Goal: Transaction & Acquisition: Obtain resource

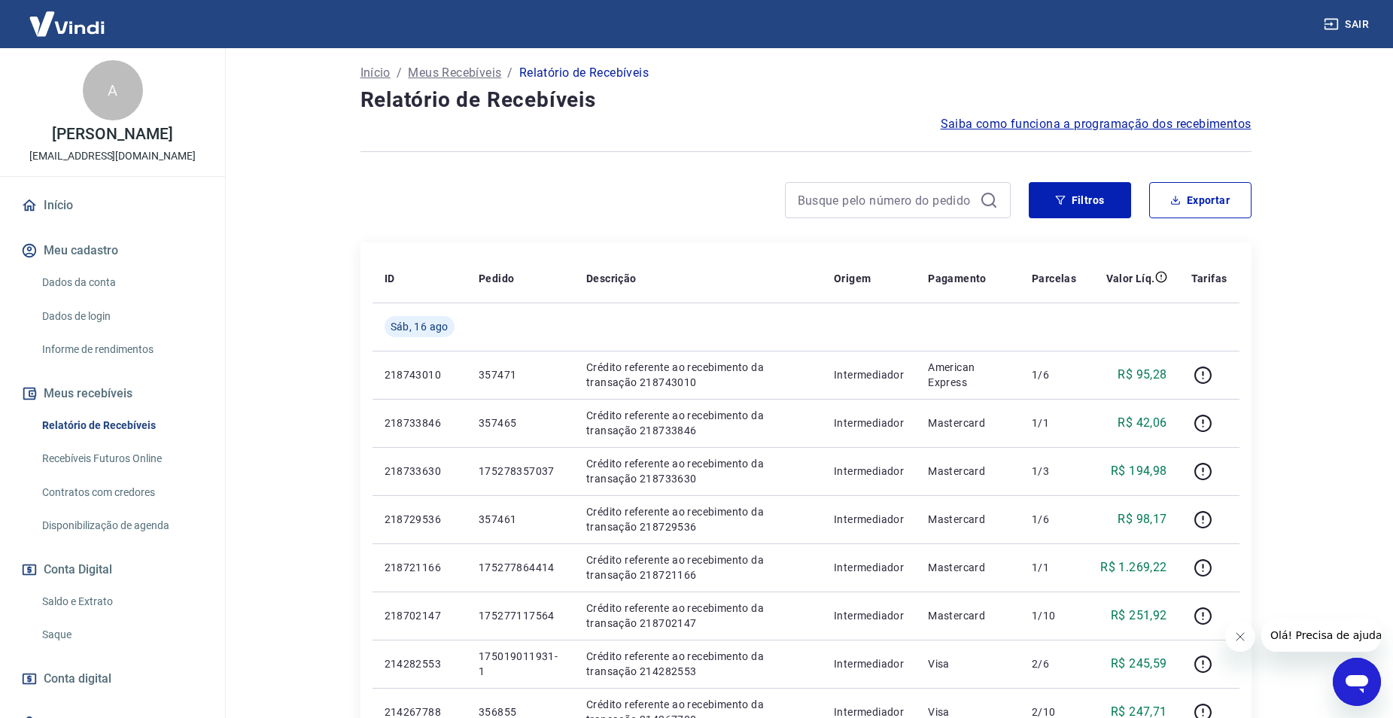
scroll to position [75, 0]
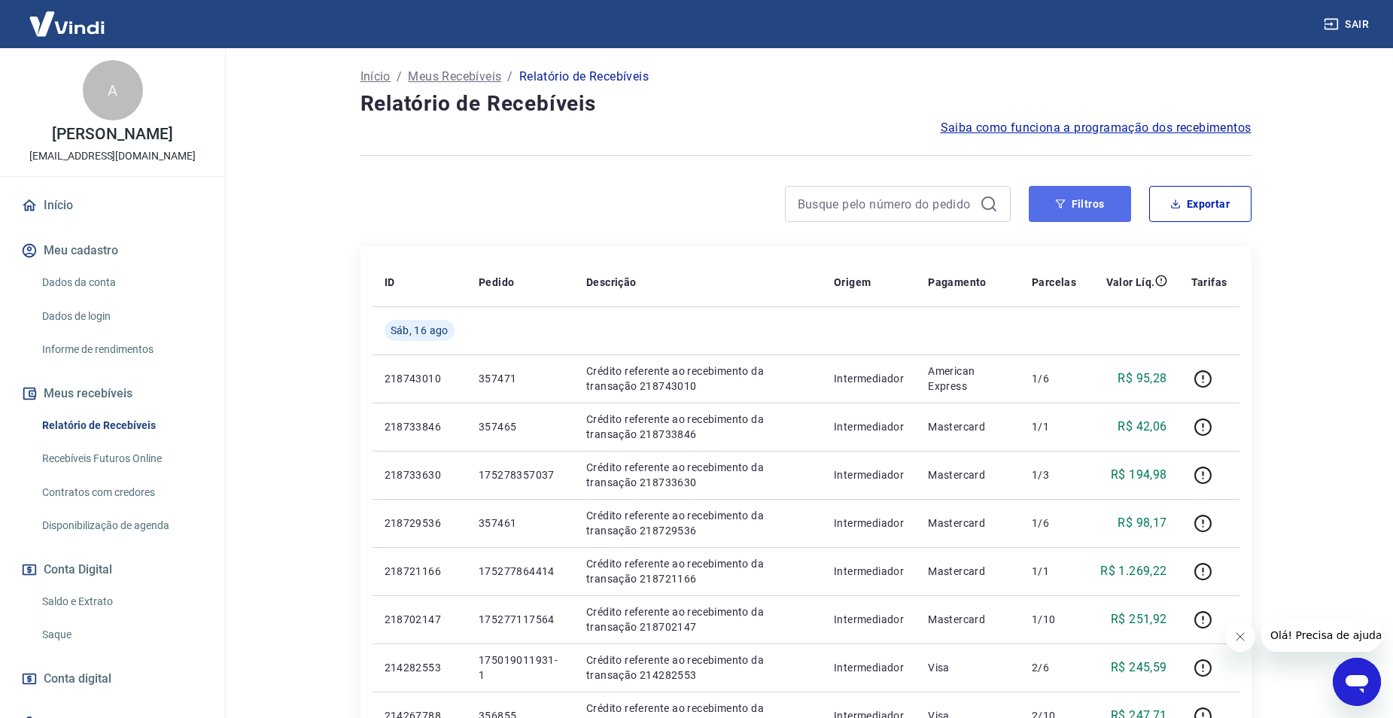
click at [1078, 210] on button "Filtros" at bounding box center [1080, 204] width 102 height 36
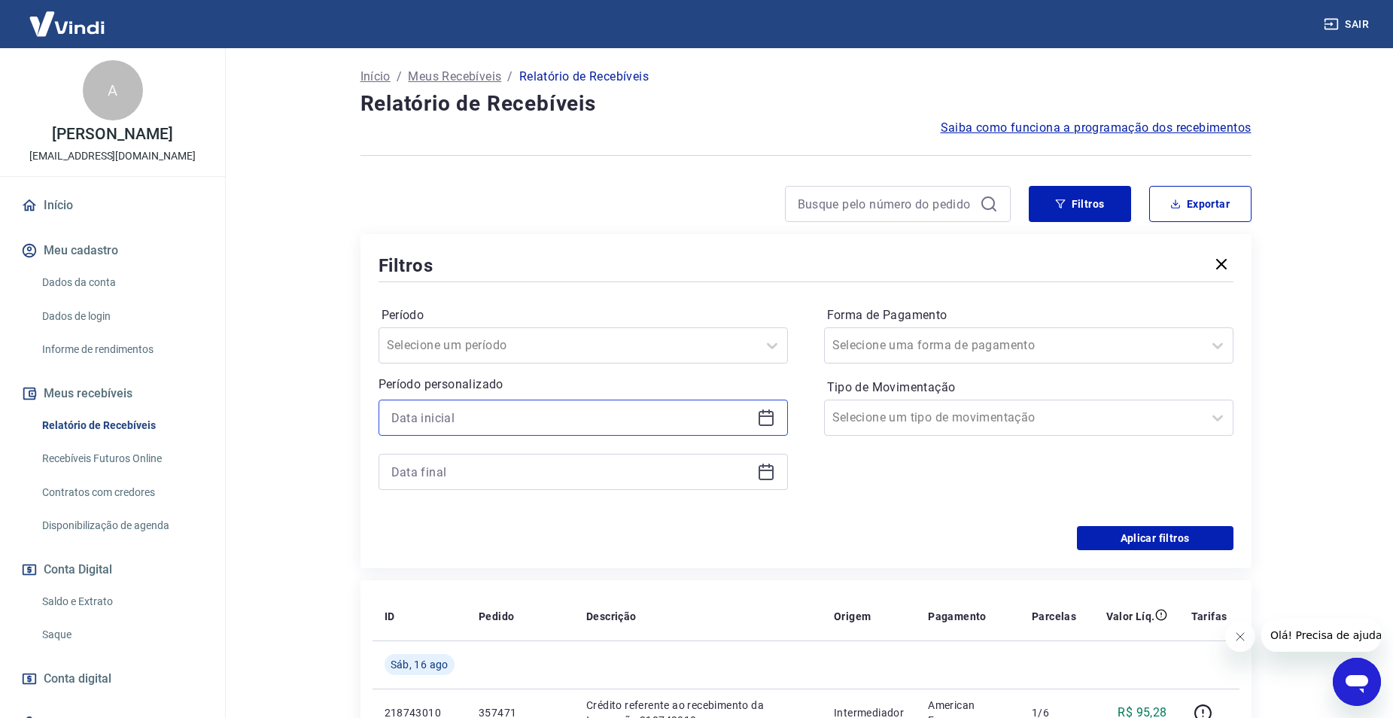
click at [523, 424] on input at bounding box center [571, 417] width 360 height 23
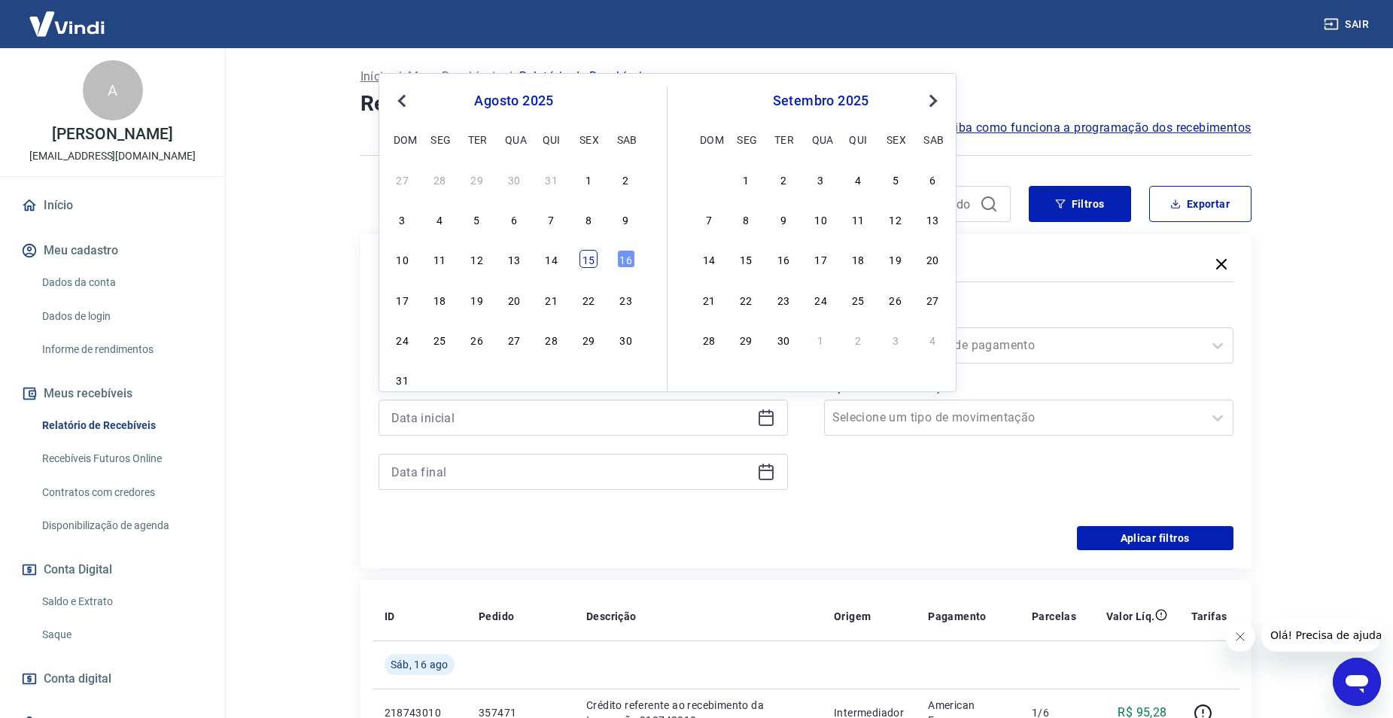
click at [586, 257] on div "15" at bounding box center [589, 259] width 18 height 18
type input "[DATE]"
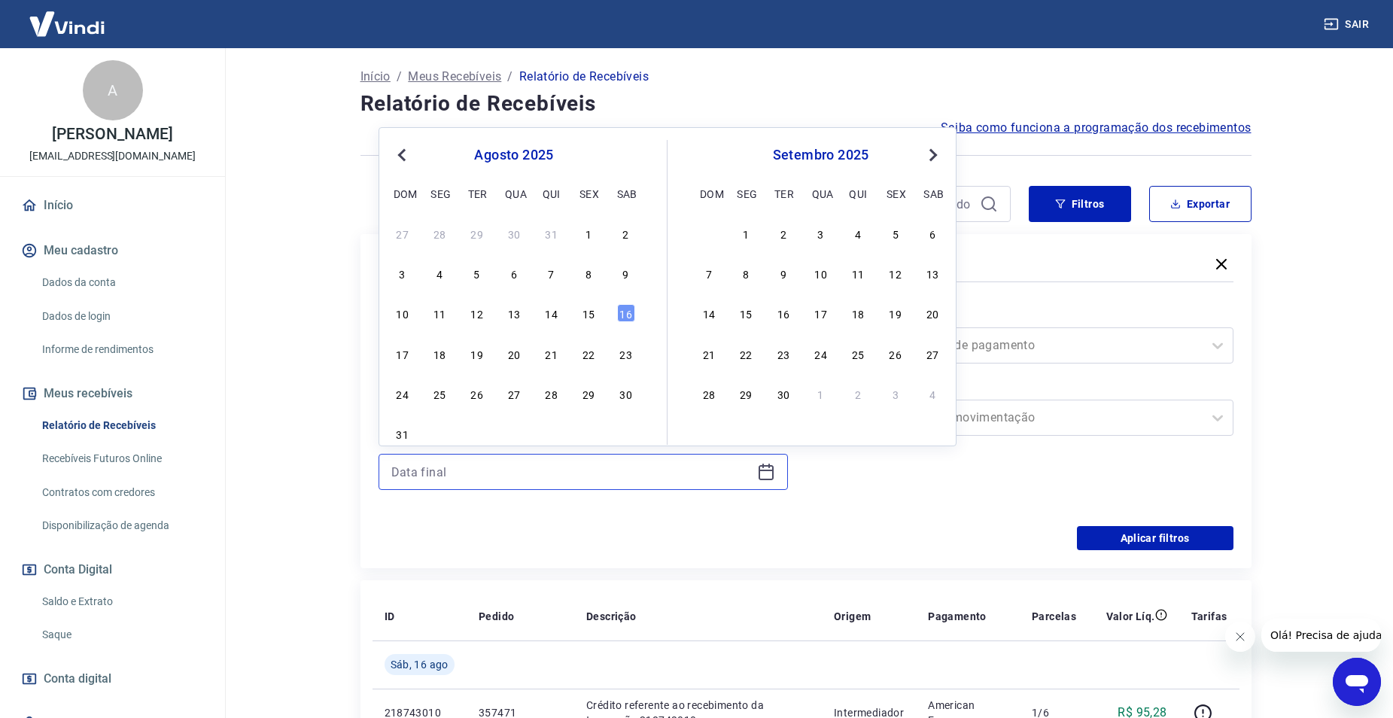
click at [488, 467] on input at bounding box center [571, 472] width 360 height 23
click at [586, 311] on div "15" at bounding box center [589, 313] width 18 height 18
type input "[DATE]"
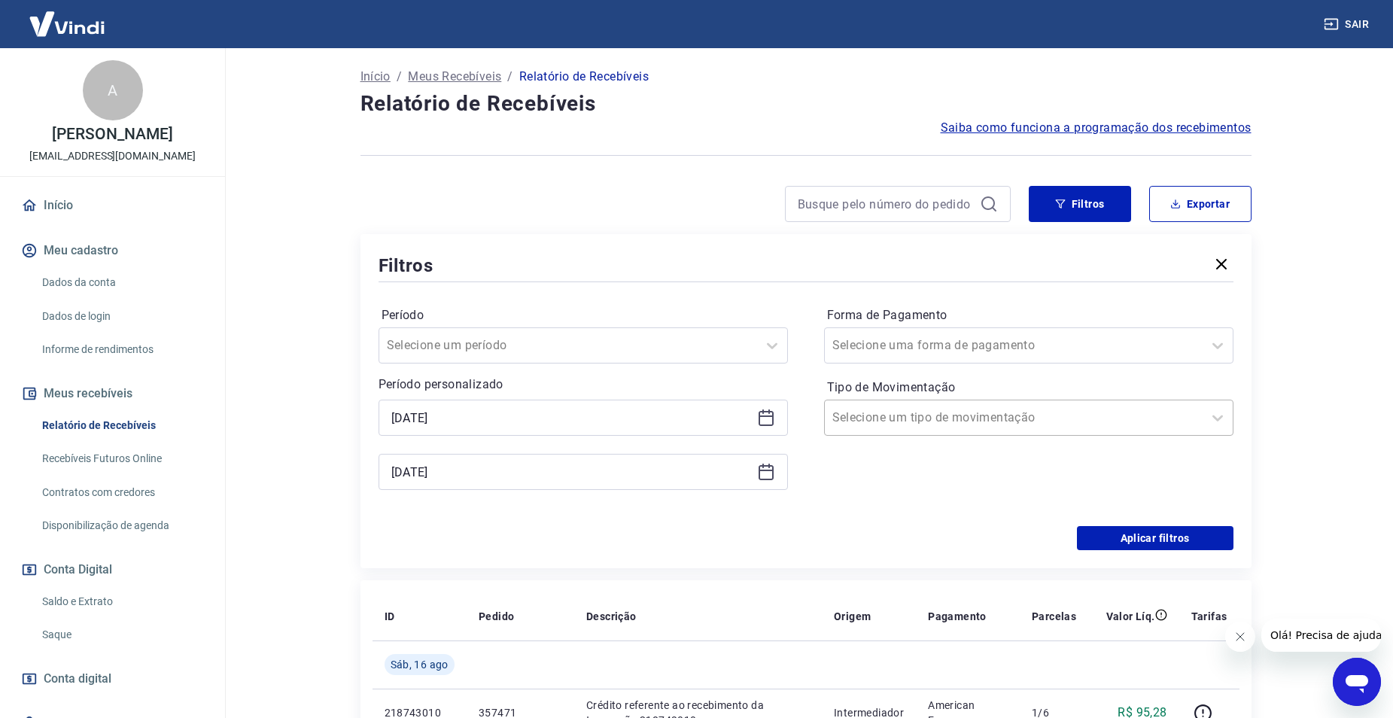
click at [1055, 422] on div at bounding box center [1013, 417] width 363 height 21
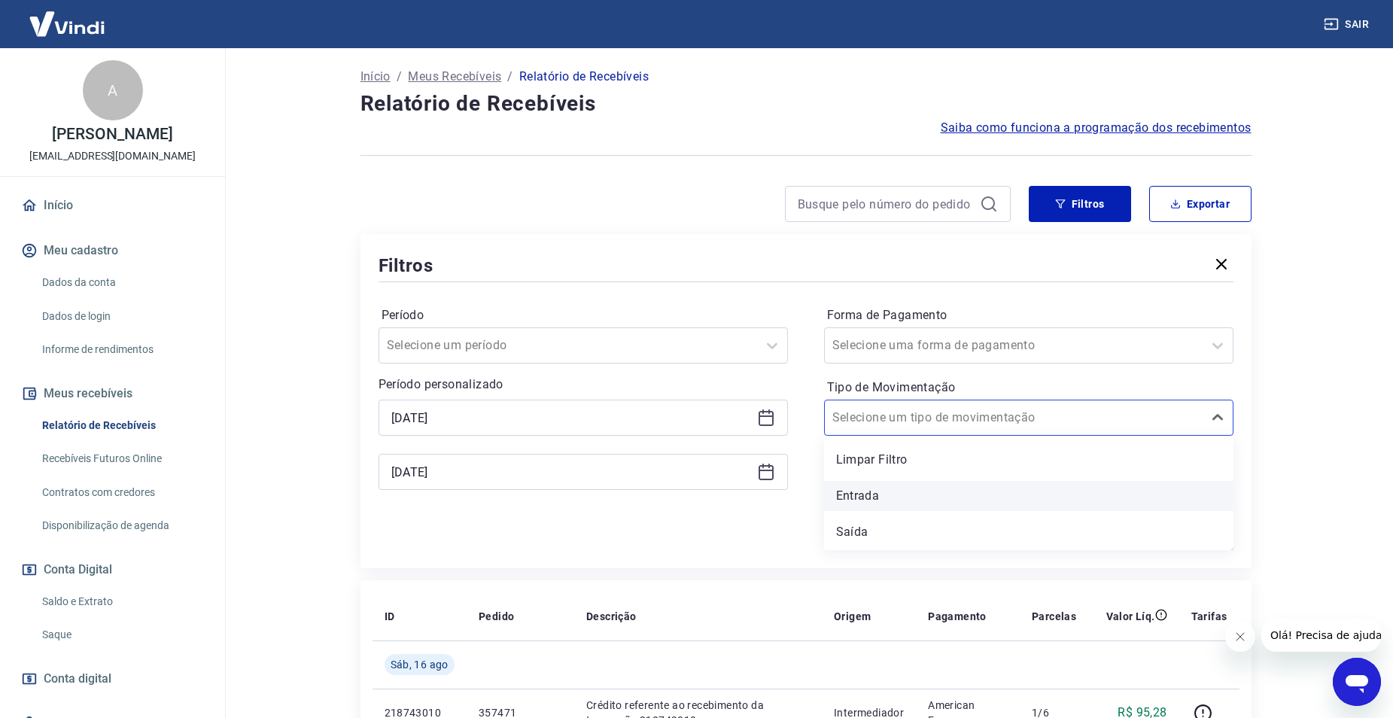
click at [985, 485] on div "Entrada" at bounding box center [1028, 496] width 409 height 30
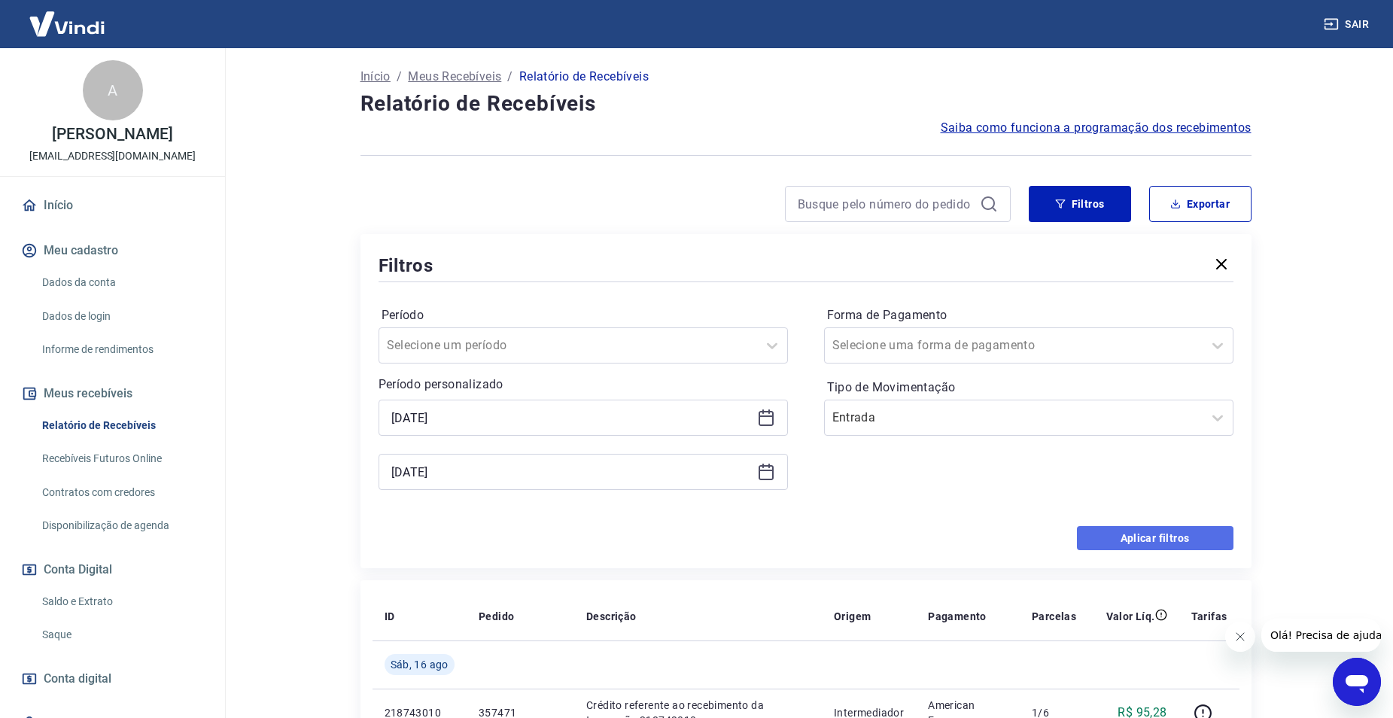
click at [1121, 540] on button "Aplicar filtros" at bounding box center [1155, 538] width 157 height 24
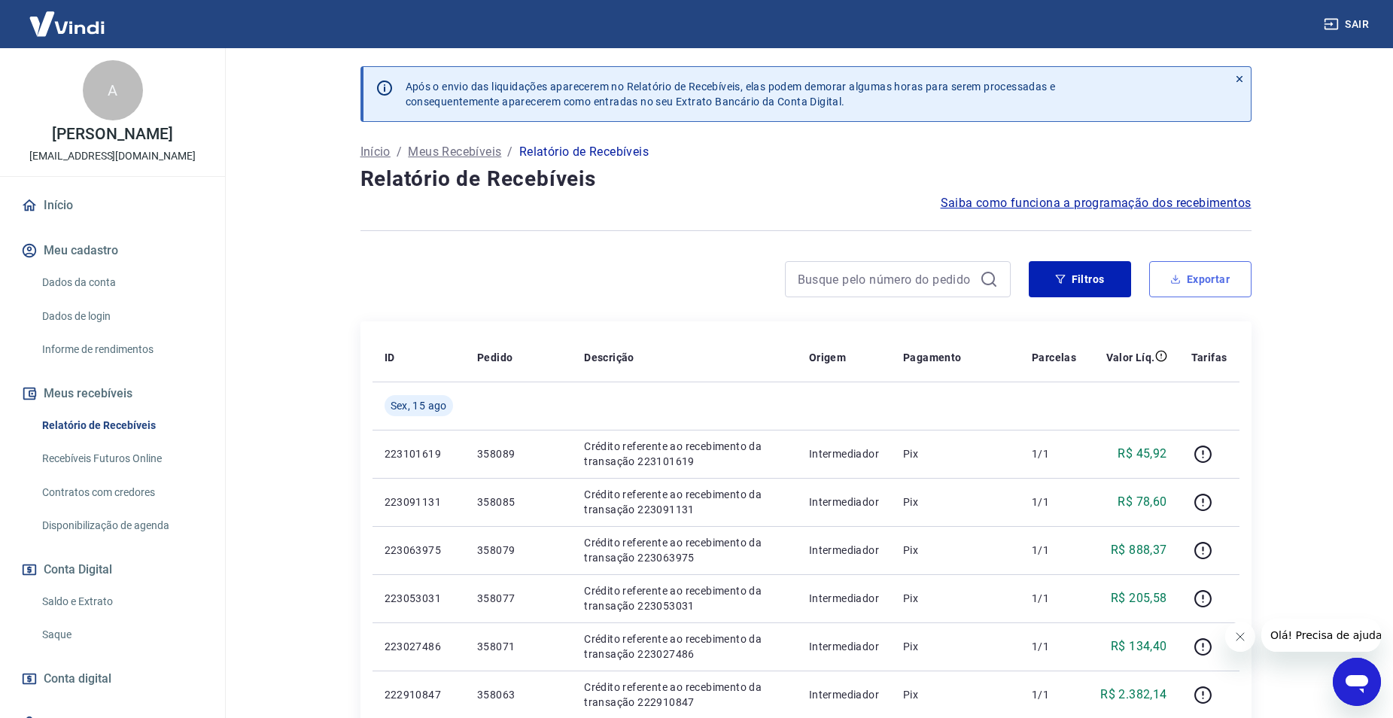
click at [1205, 272] on button "Exportar" at bounding box center [1200, 279] width 102 height 36
type input "[DATE]"
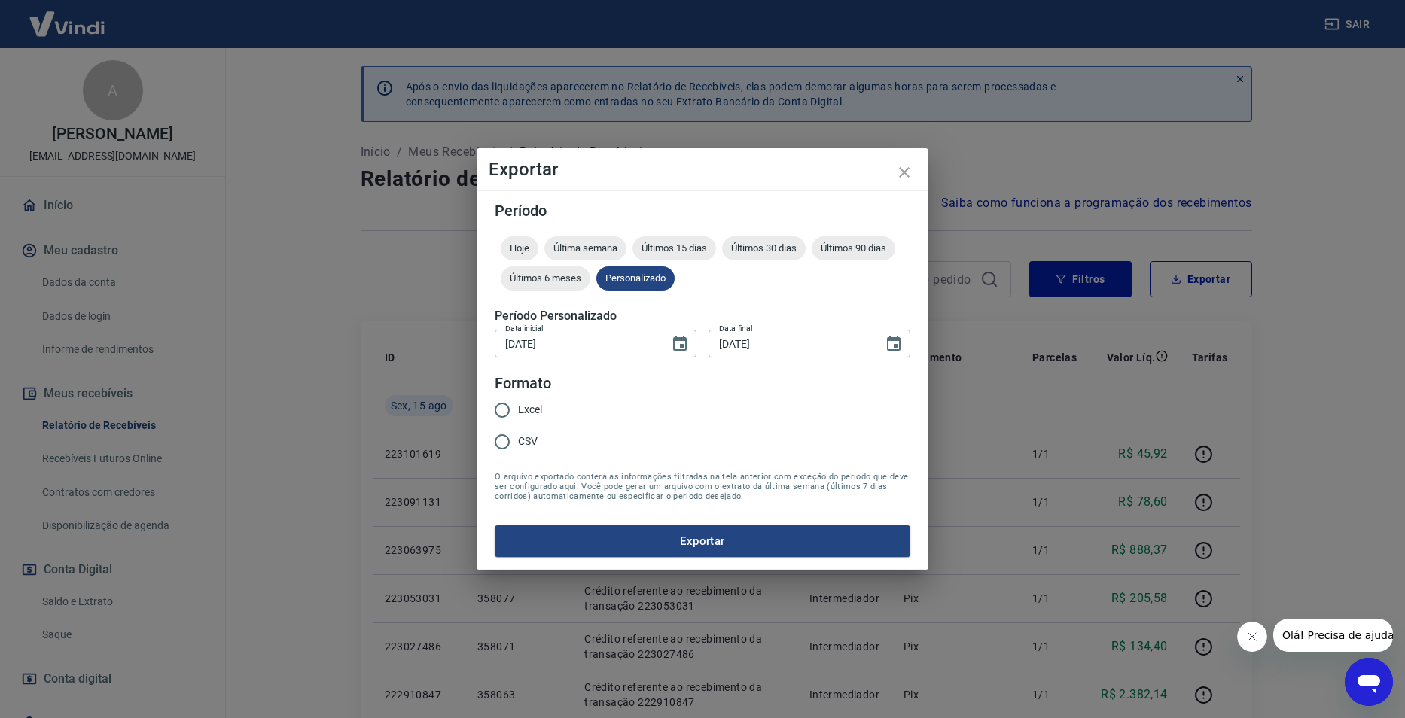
click at [534, 411] on span "Excel" at bounding box center [530, 410] width 24 height 16
click at [518, 411] on input "Excel" at bounding box center [502, 410] width 32 height 32
radio input "true"
click at [646, 538] on button "Exportar" at bounding box center [702, 541] width 415 height 32
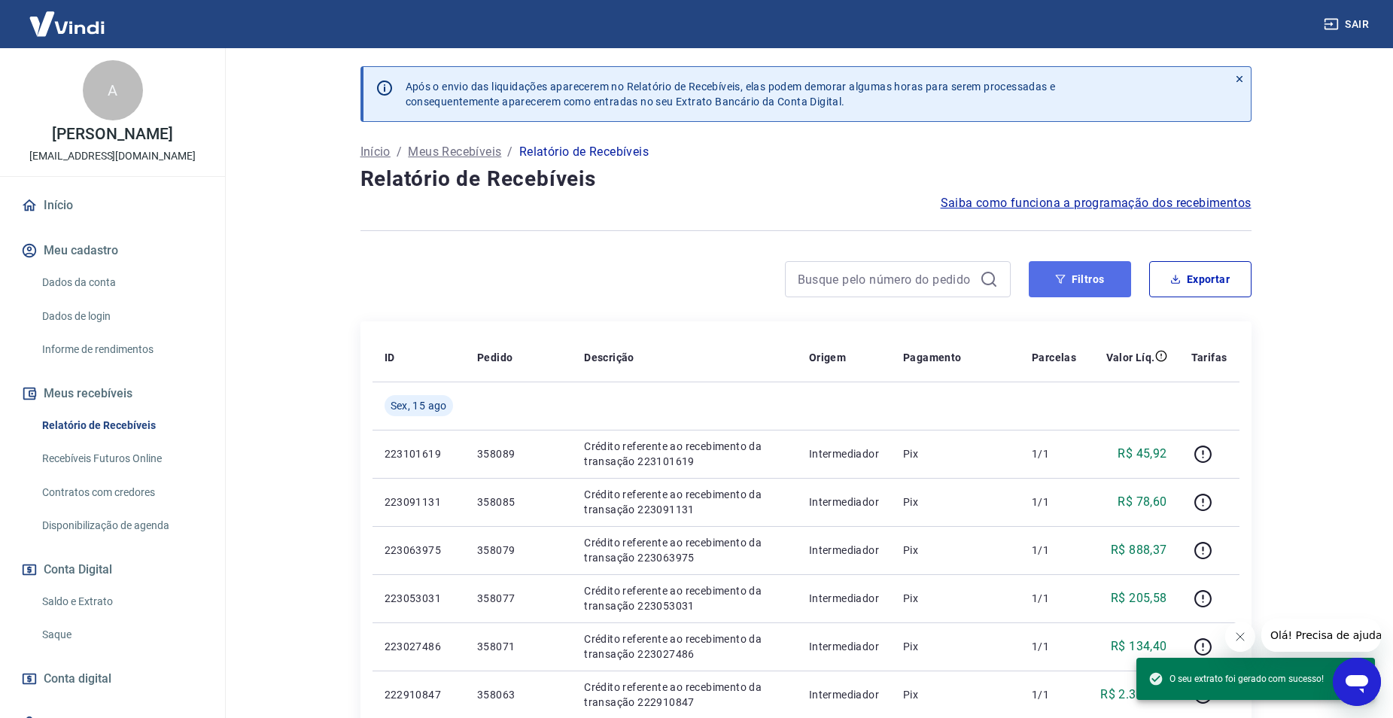
click at [1087, 266] on button "Filtros" at bounding box center [1080, 279] width 102 height 36
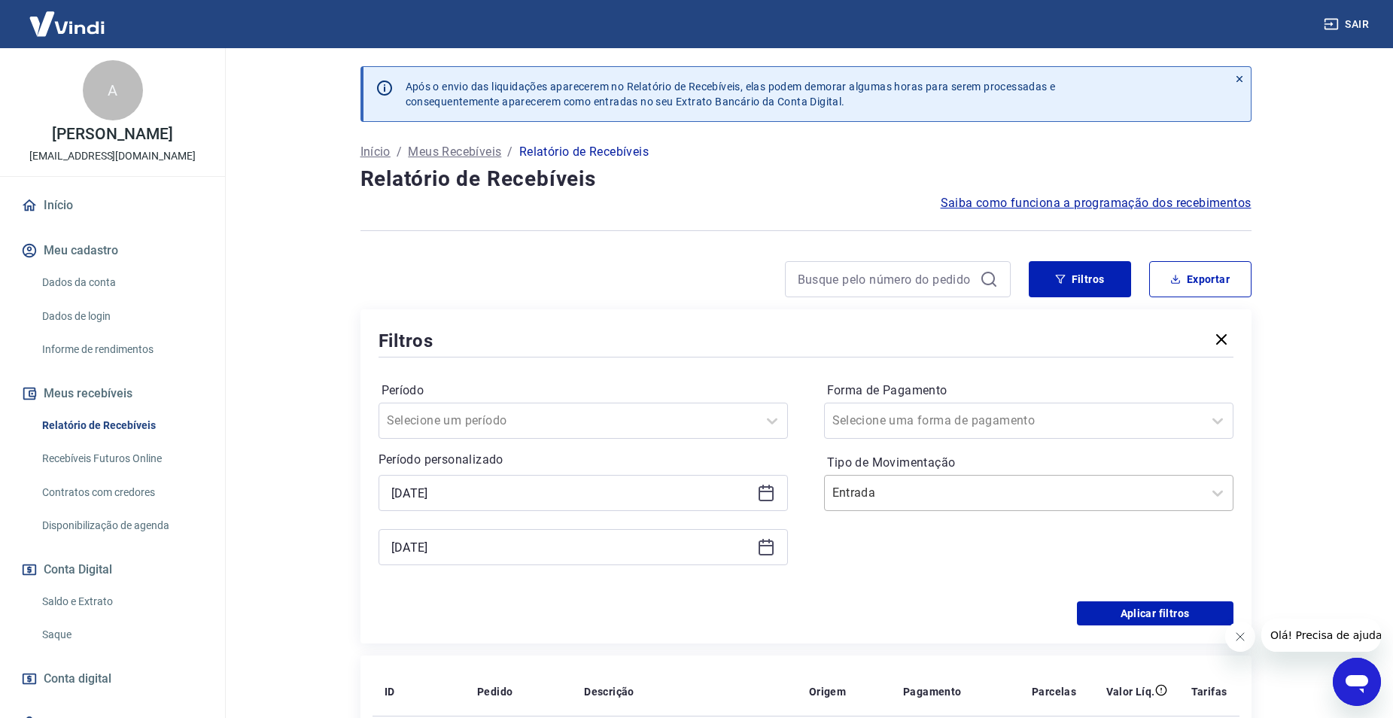
click at [855, 491] on input "Tipo de Movimentação" at bounding box center [908, 493] width 152 height 18
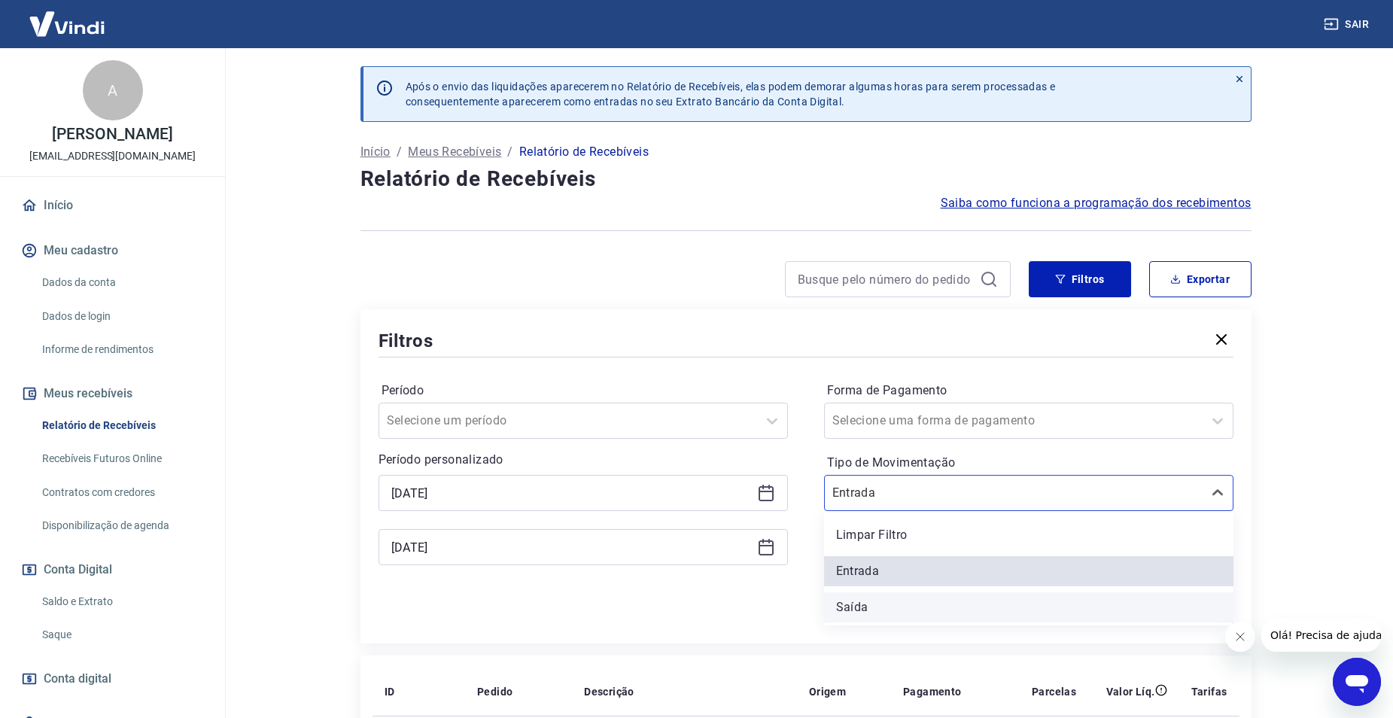
click at [884, 607] on div "Saída" at bounding box center [1028, 607] width 409 height 30
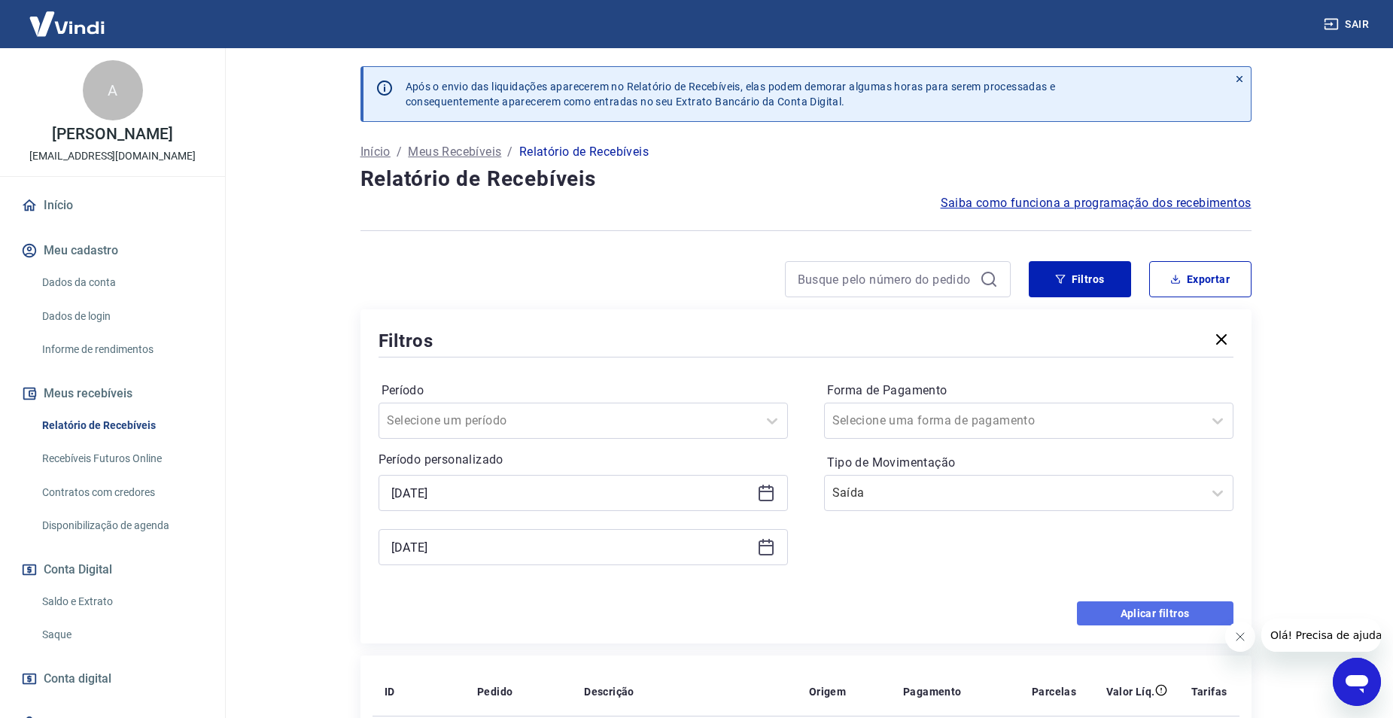
click at [1155, 613] on button "Aplicar filtros" at bounding box center [1155, 613] width 157 height 24
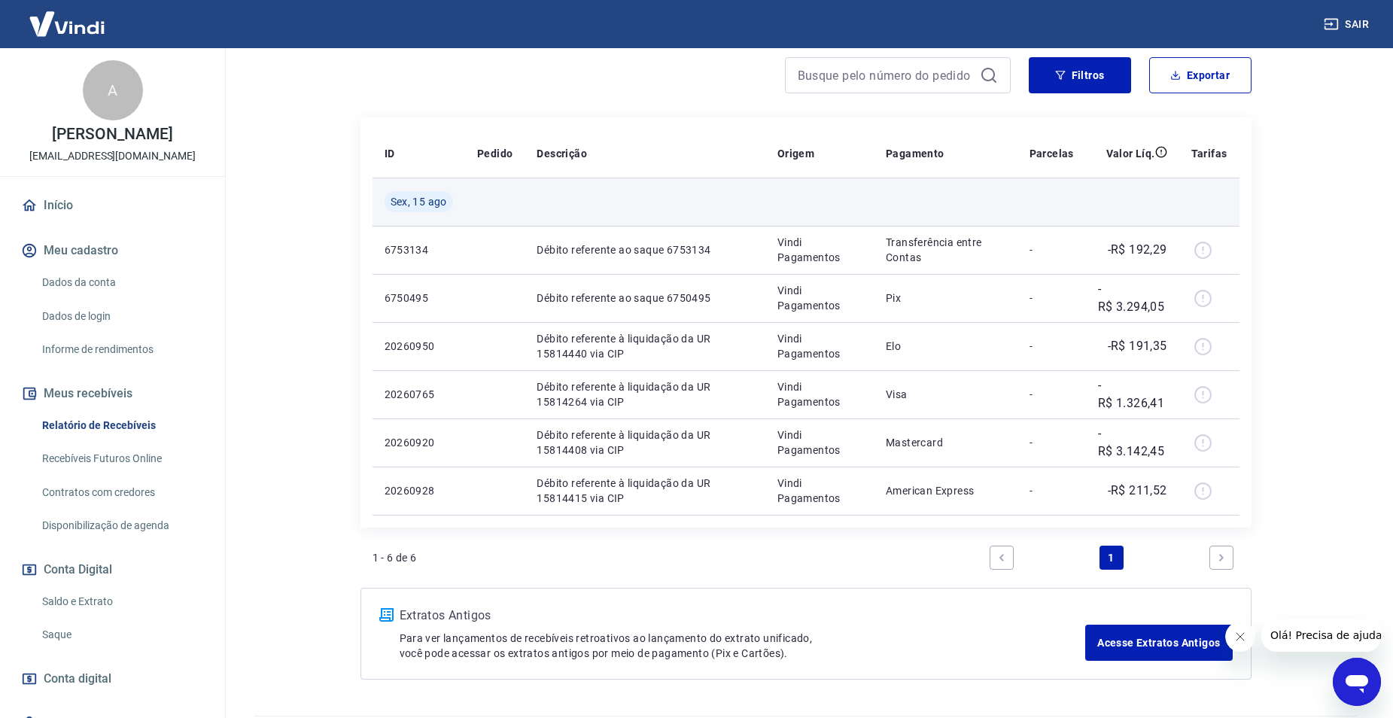
scroll to position [226, 0]
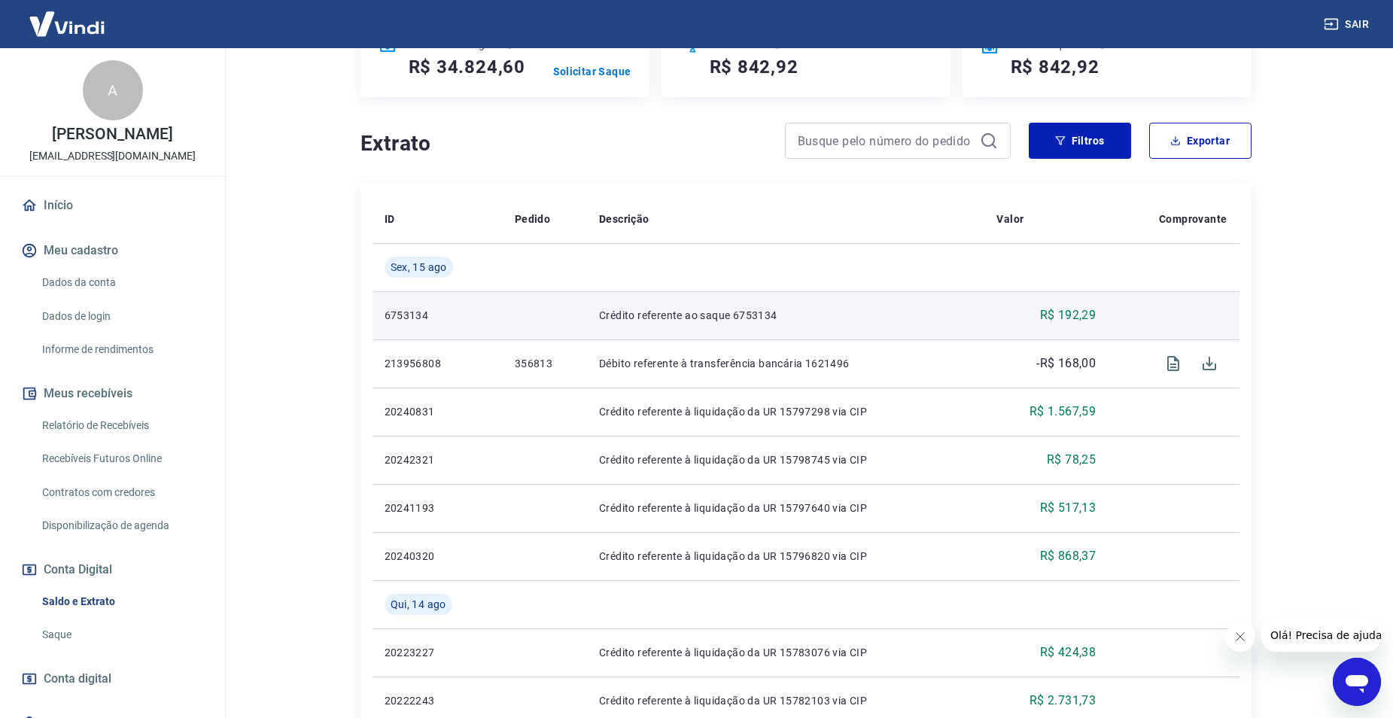
scroll to position [151, 0]
